Goal: Task Accomplishment & Management: Manage account settings

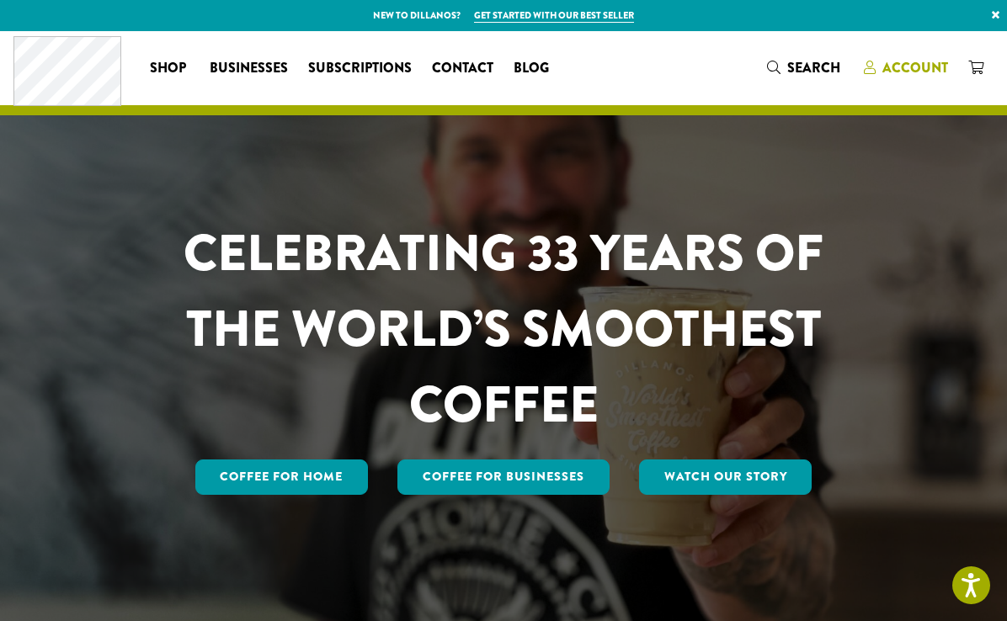
click at [912, 61] on span "Account" at bounding box center [915, 67] width 66 height 19
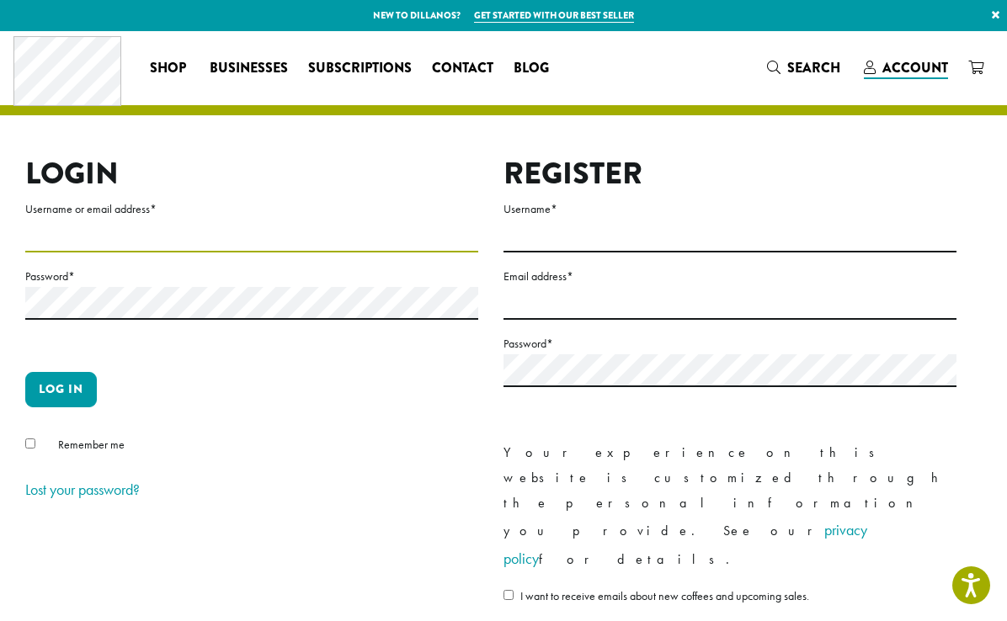
click at [230, 240] on input "Username or email address *" at bounding box center [251, 236] width 453 height 33
type input "**********"
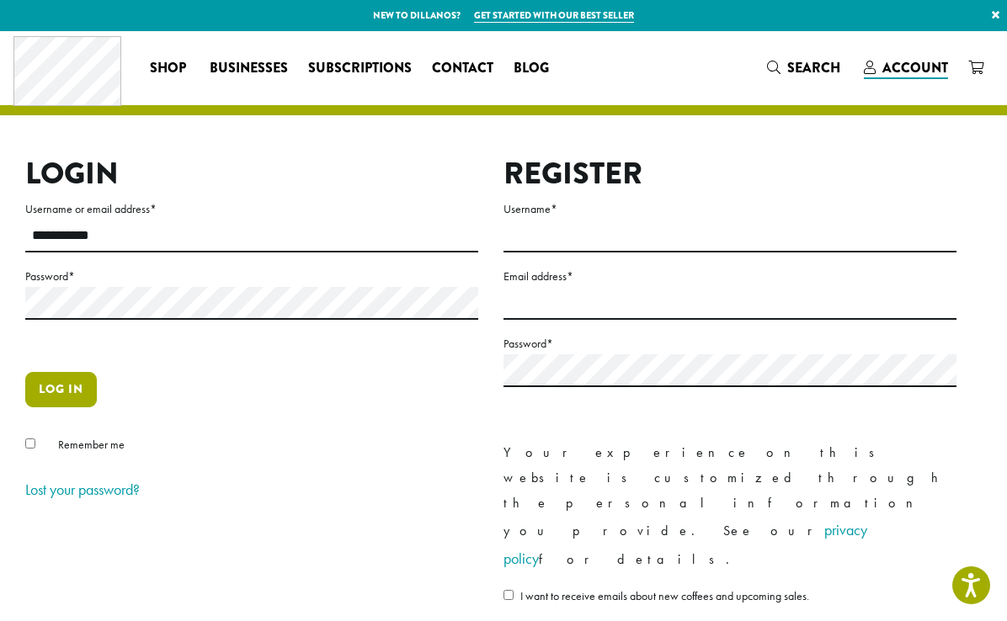
click at [72, 382] on button "Log in" at bounding box center [61, 389] width 72 height 35
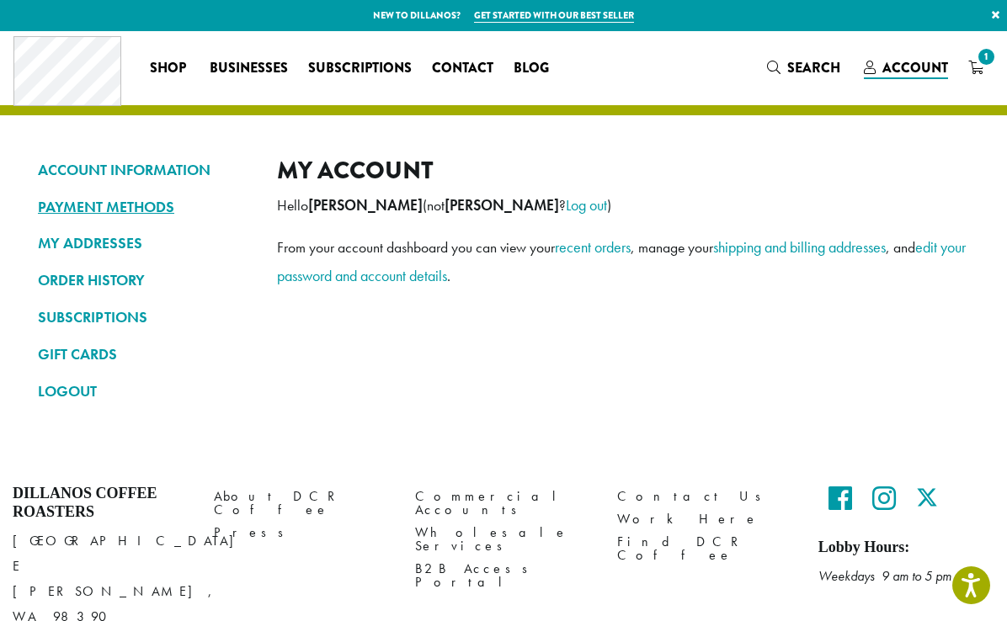
click at [104, 212] on link "PAYMENT METHODS" at bounding box center [145, 207] width 214 height 29
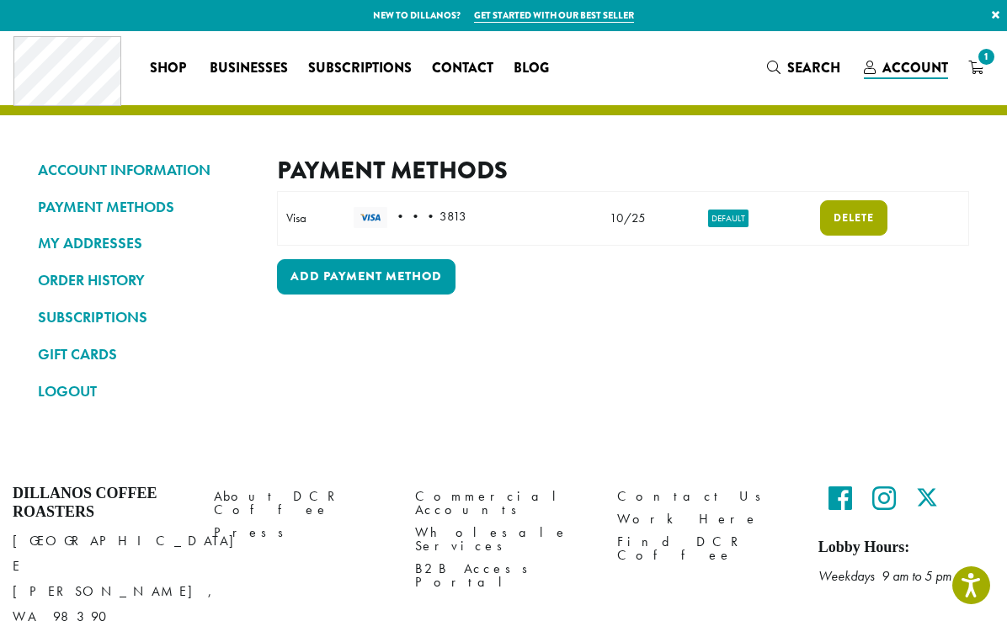
click at [833, 210] on link "Delete" at bounding box center [853, 217] width 67 height 35
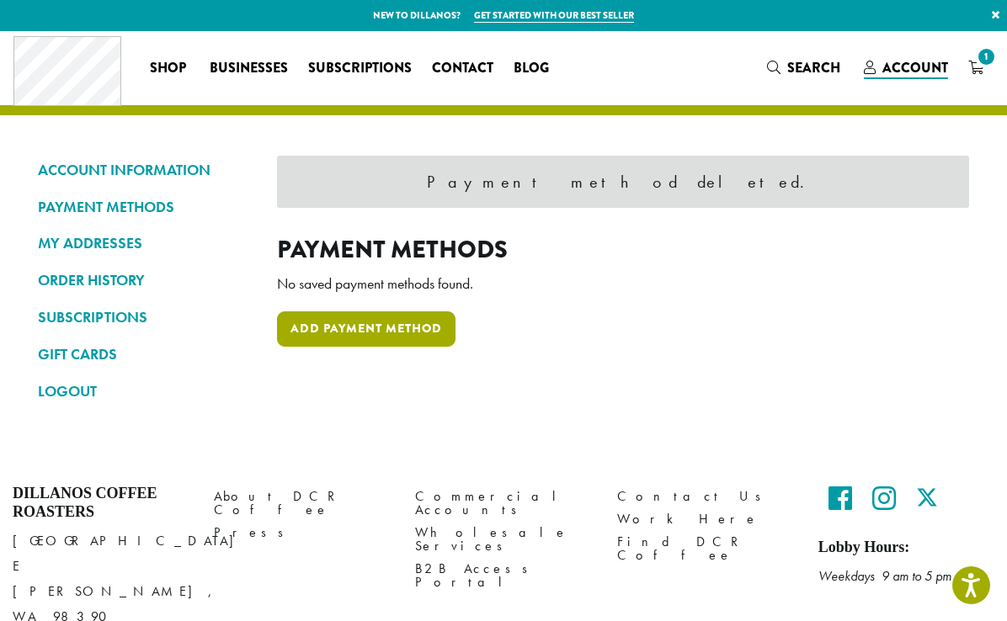
click at [395, 329] on link "Add payment method" at bounding box center [366, 328] width 178 height 35
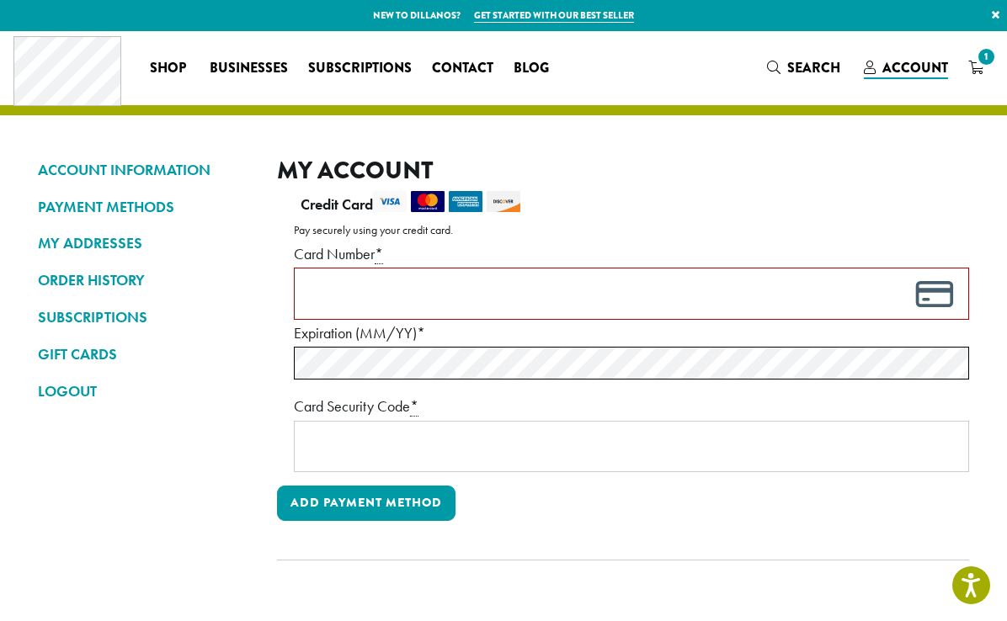
click at [534, 341] on label "Expiration (MM/YY) *" at bounding box center [631, 333] width 675 height 27
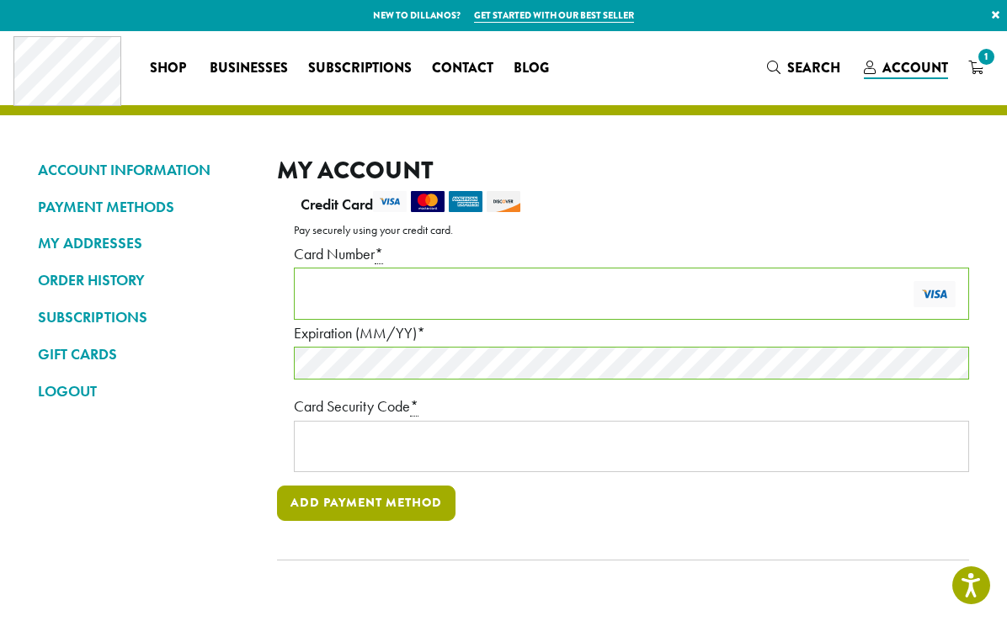
click at [343, 495] on button "Add payment method" at bounding box center [366, 503] width 178 height 35
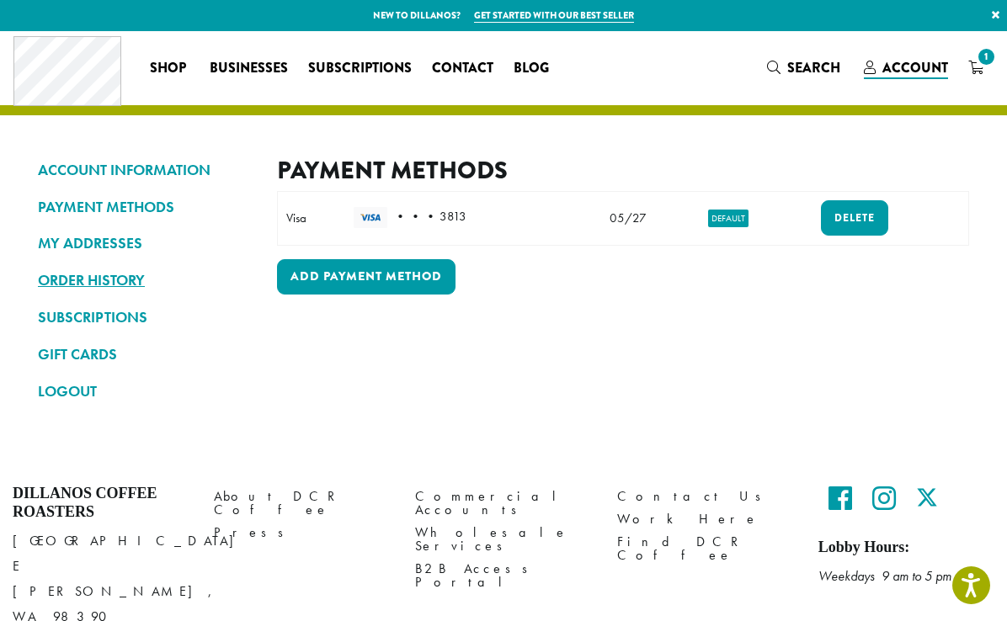
click at [117, 276] on link "ORDER HISTORY" at bounding box center [145, 280] width 214 height 29
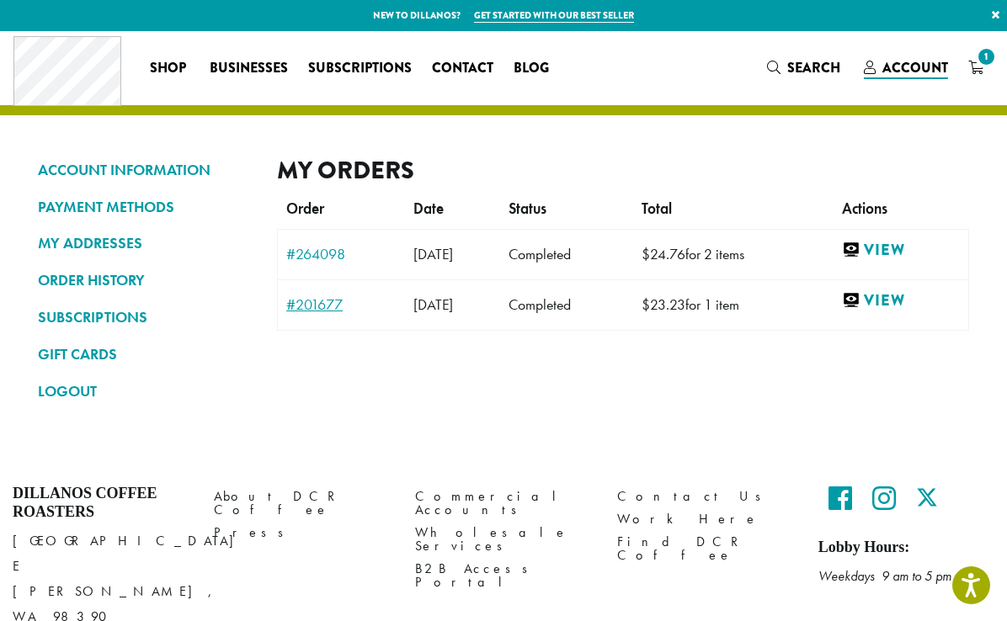
click at [291, 298] on link "#201677" at bounding box center [341, 304] width 110 height 15
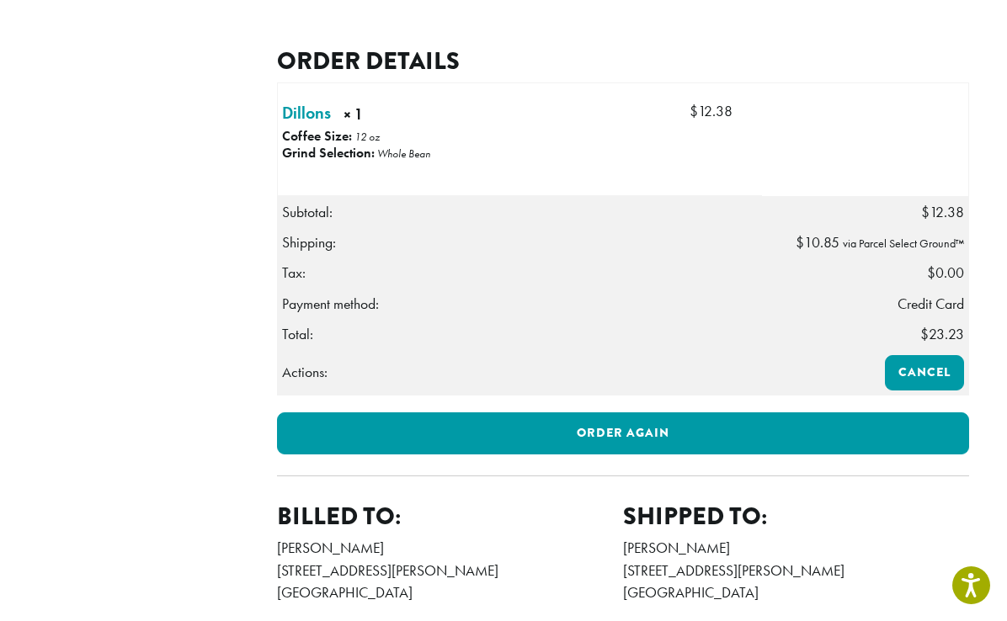
scroll to position [408, 0]
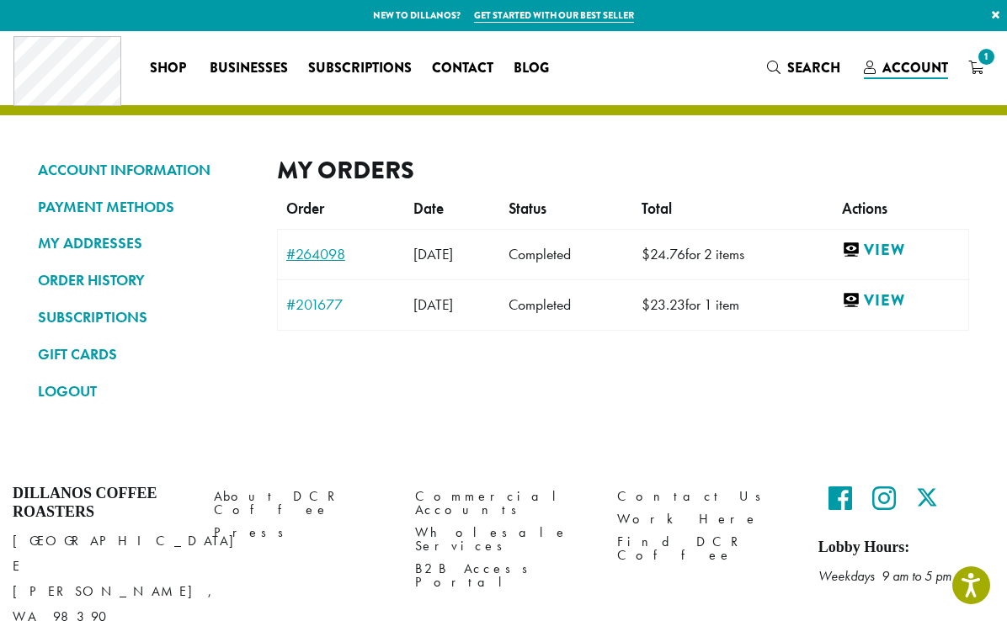
click at [343, 254] on link "#264098" at bounding box center [341, 254] width 110 height 15
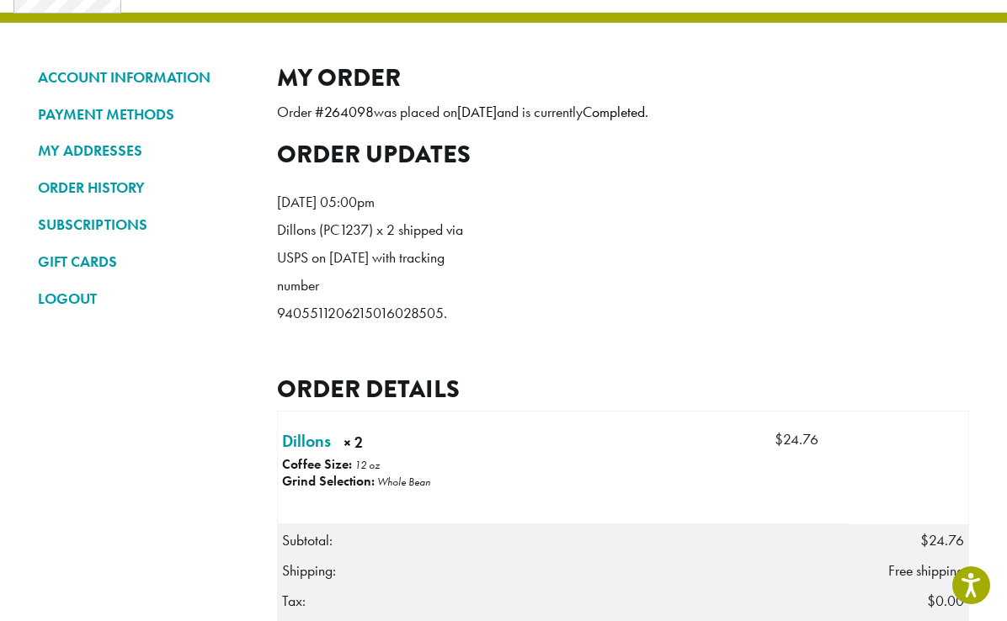
scroll to position [113, 0]
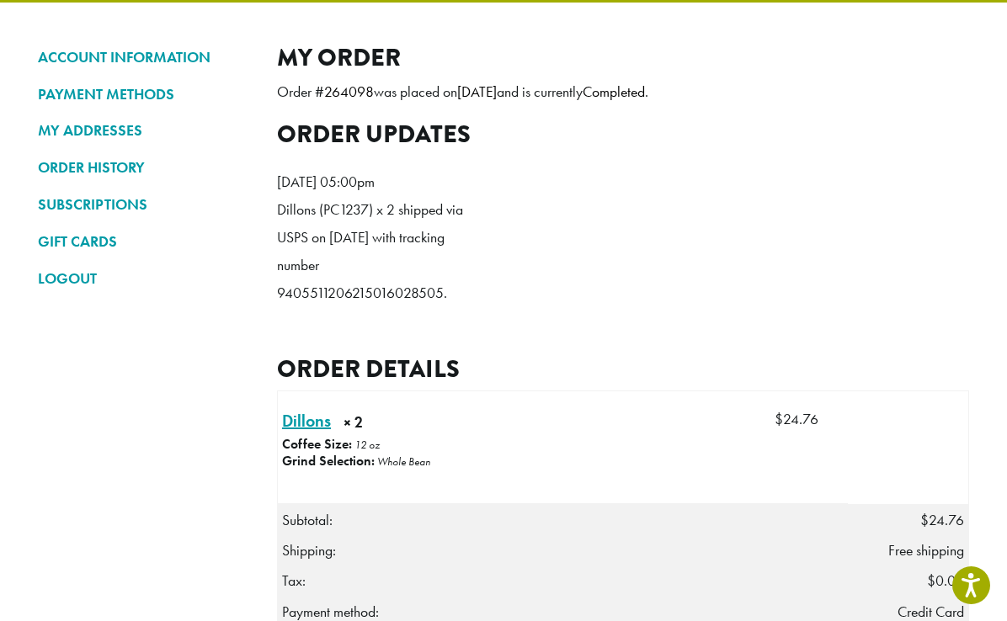
click at [314, 433] on link "Dillons × 2" at bounding box center [306, 420] width 49 height 25
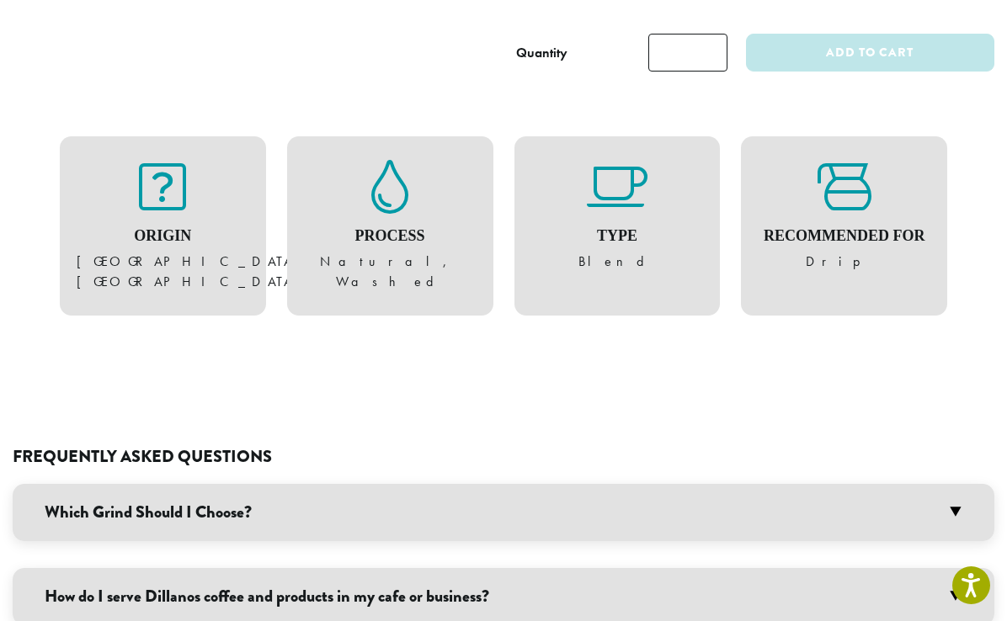
scroll to position [1117, 0]
click at [301, 569] on h3 "How do I serve Dillanos coffee and products in my cafe or business?" at bounding box center [503, 597] width 981 height 57
click at [275, 485] on h3 "Which Grind Should I Choose?" at bounding box center [503, 513] width 981 height 57
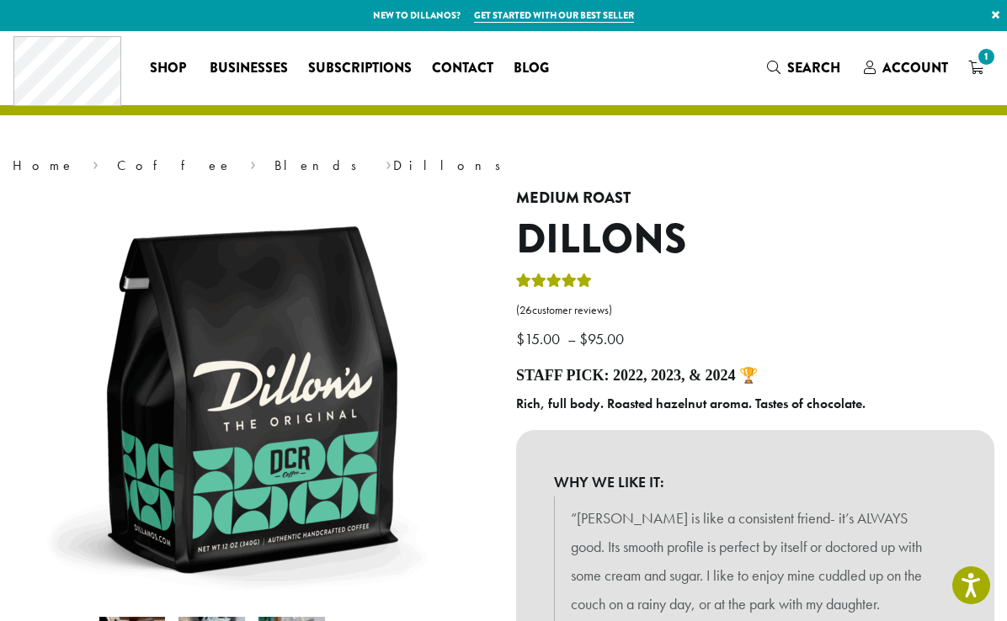
scroll to position [0, 0]
click at [483, 71] on span "Contact" at bounding box center [462, 68] width 61 height 21
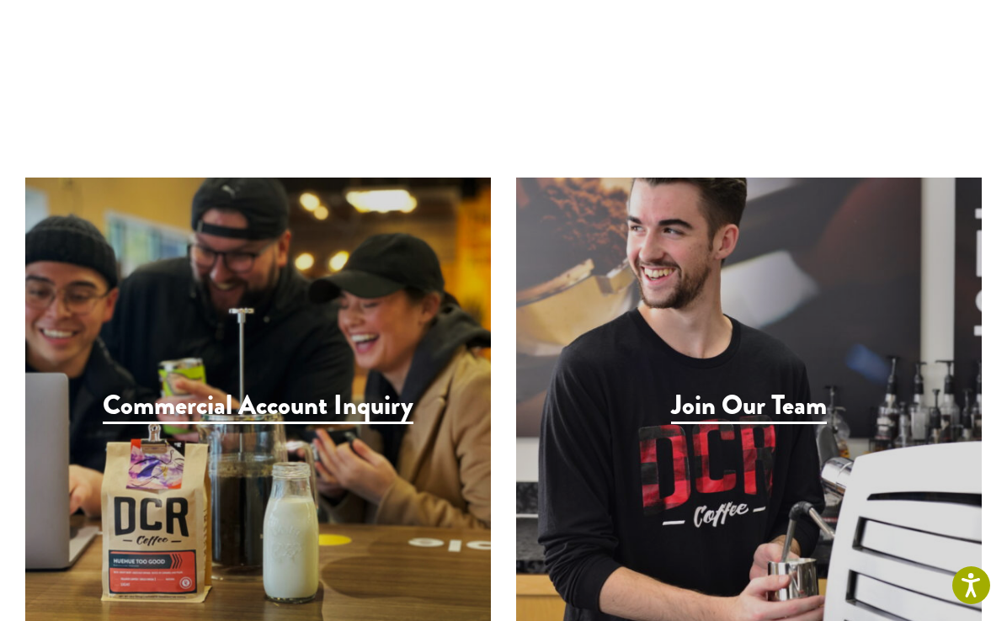
scroll to position [1606, 0]
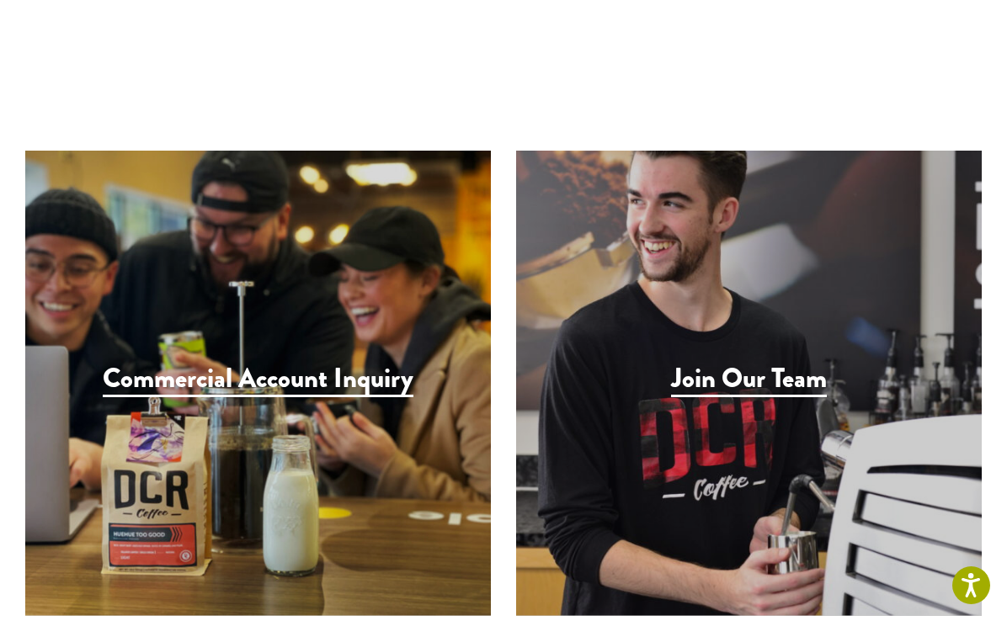
click at [674, 363] on h3 "Join Our Team" at bounding box center [749, 380] width 156 height 35
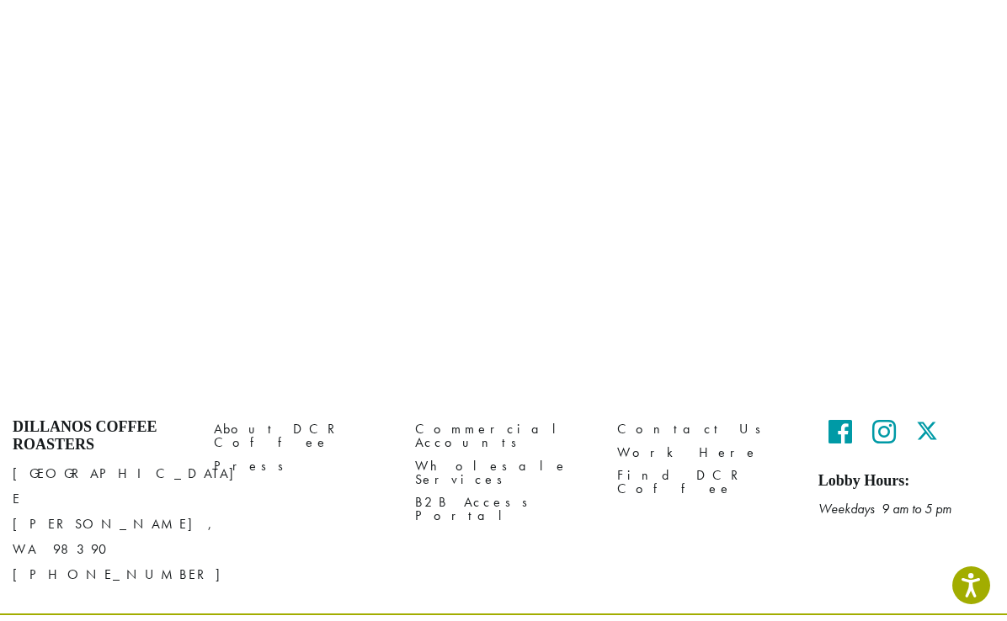
scroll to position [722, 0]
